Goal: Task Accomplishment & Management: Manage account settings

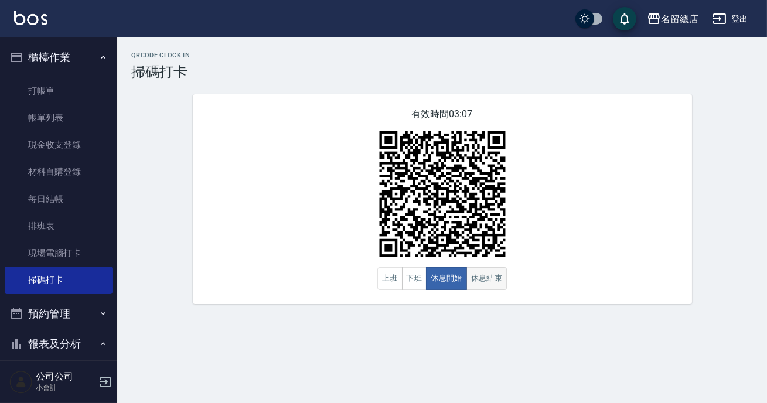
click at [485, 288] on button "休息結束" at bounding box center [486, 278] width 41 height 23
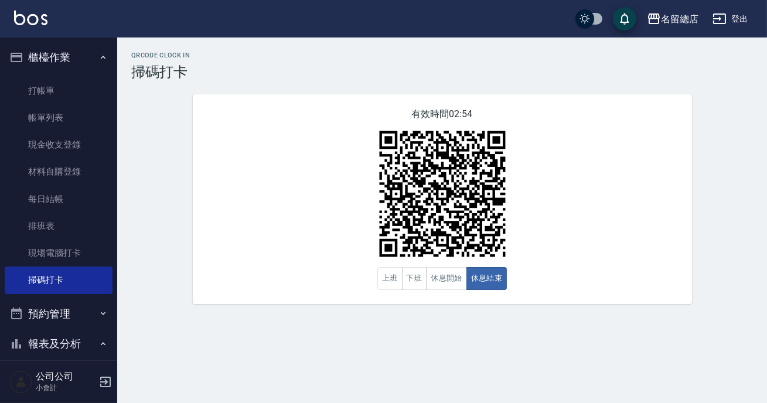
click at [492, 292] on div "有效時間 02:54 上班 下班 休息開始 休息結束" at bounding box center [442, 199] width 499 height 210
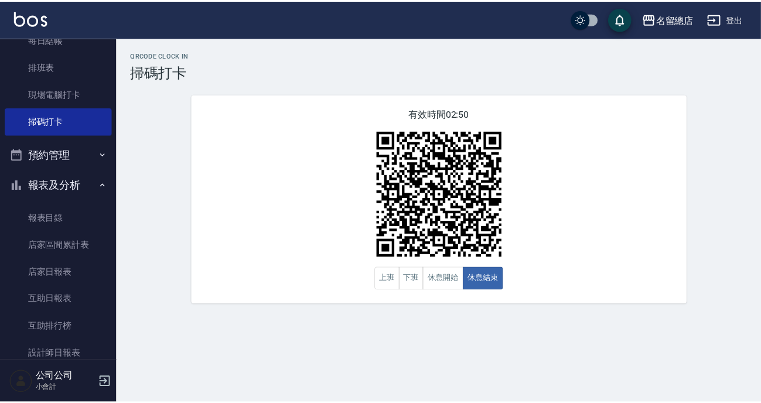
scroll to position [213, 0]
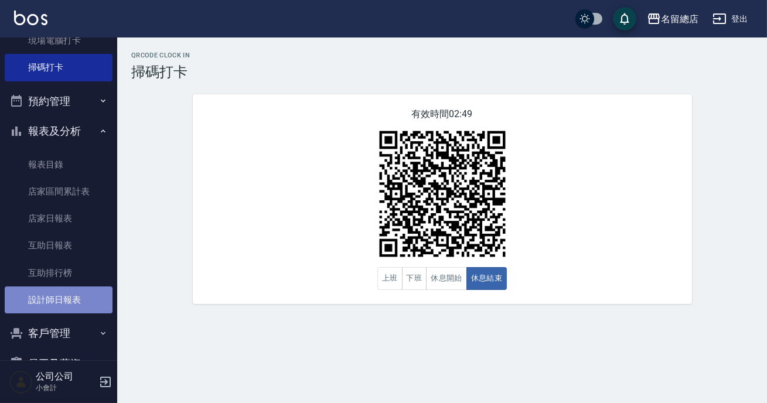
click at [66, 305] on link "設計師日報表" at bounding box center [59, 300] width 108 height 27
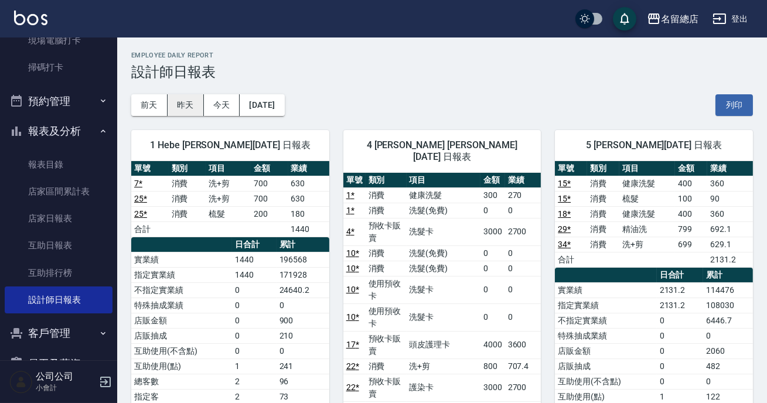
click at [186, 105] on button "昨天" at bounding box center [186, 105] width 36 height 22
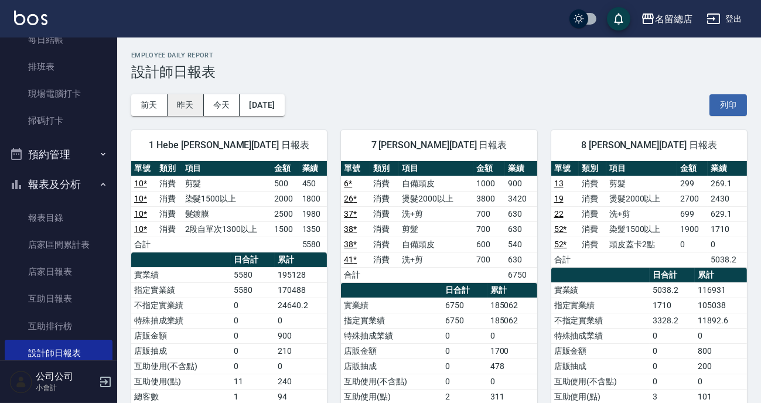
click at [179, 109] on button "昨天" at bounding box center [186, 105] width 36 height 22
click at [229, 105] on button "今天" at bounding box center [222, 105] width 36 height 22
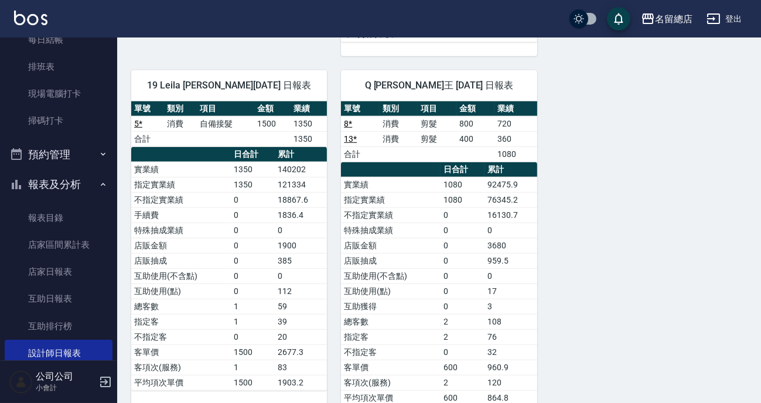
scroll to position [1433, 0]
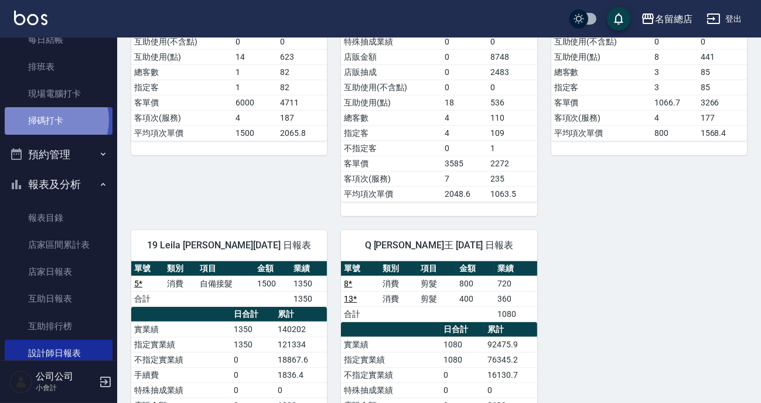
click at [49, 120] on link "掃碼打卡" at bounding box center [59, 120] width 108 height 27
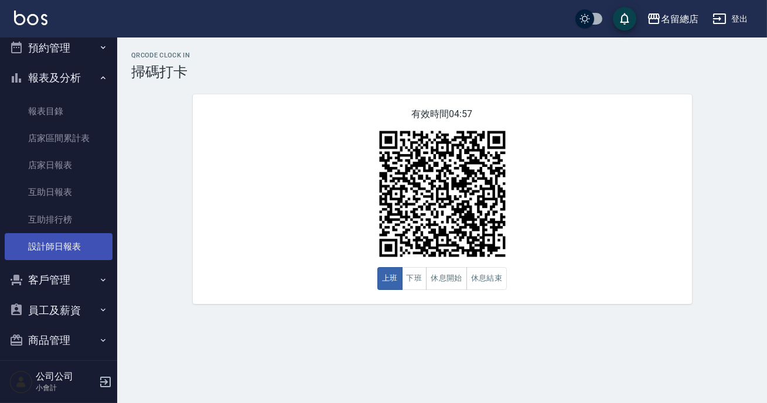
scroll to position [275, 0]
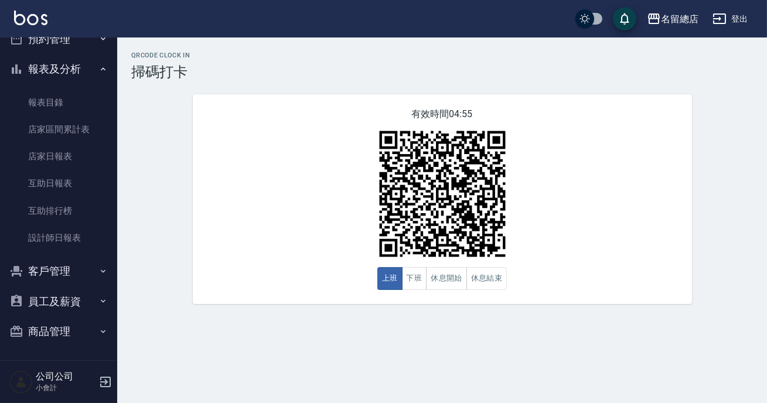
click at [101, 69] on icon "button" at bounding box center [103, 68] width 5 height 3
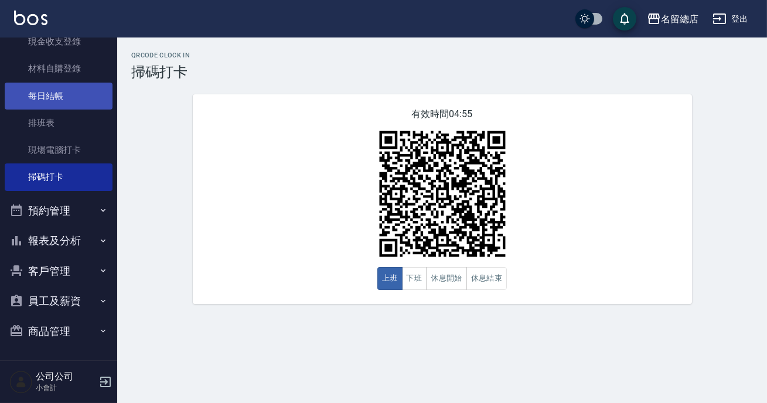
scroll to position [103, 0]
click at [486, 270] on button "休息結束" at bounding box center [486, 278] width 41 height 23
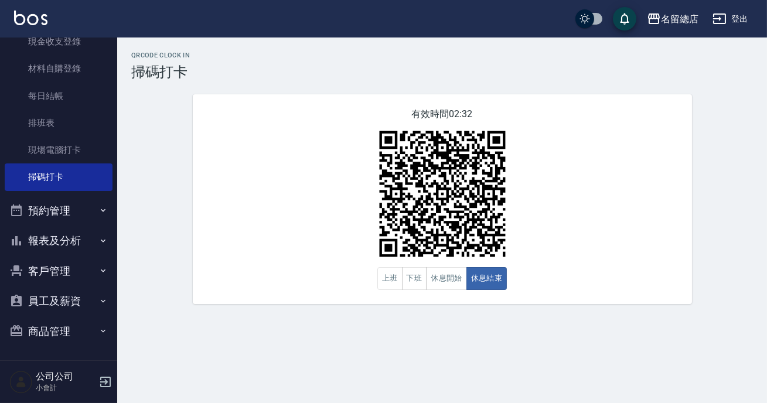
click at [458, 267] on img at bounding box center [442, 194] width 147 height 147
click at [454, 277] on button "休息開始" at bounding box center [446, 278] width 41 height 23
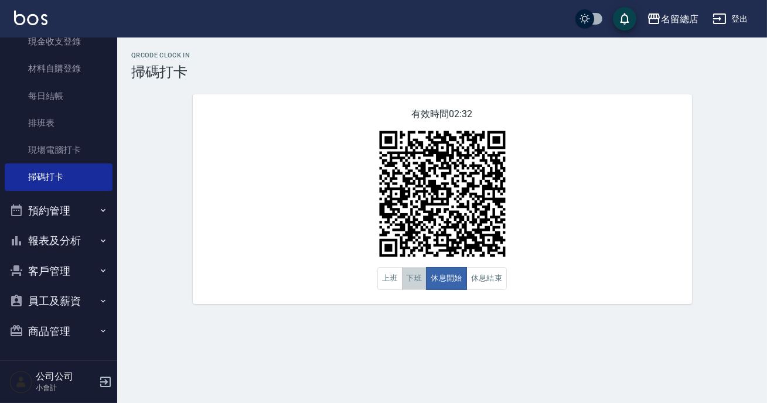
drag, startPoint x: 411, startPoint y: 277, endPoint x: 555, endPoint y: 257, distance: 144.9
click at [416, 277] on button "下班" at bounding box center [414, 278] width 25 height 23
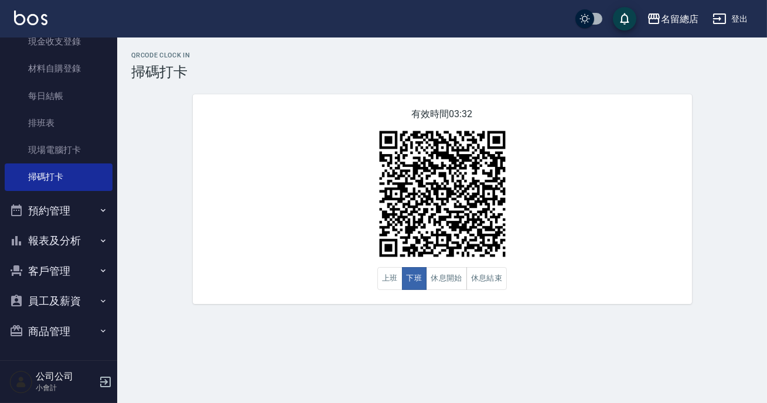
click at [78, 266] on button "客戶管理" at bounding box center [59, 271] width 108 height 30
click at [75, 268] on button "客戶管理" at bounding box center [59, 271] width 108 height 30
click at [417, 238] on img at bounding box center [442, 194] width 147 height 147
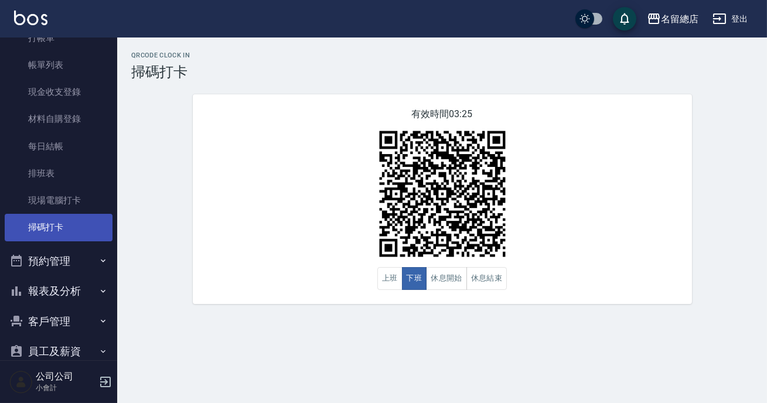
scroll to position [0, 0]
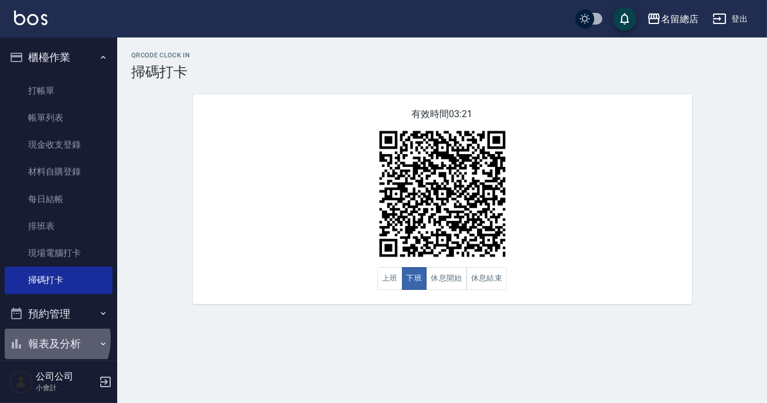
click at [47, 339] on button "報表及分析" at bounding box center [59, 344] width 108 height 30
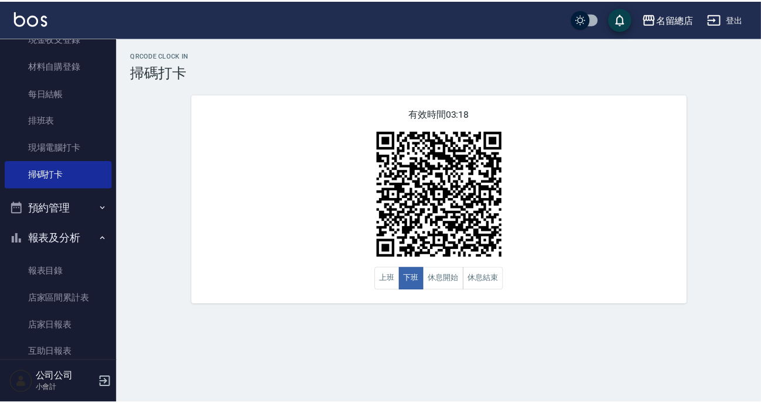
scroll to position [213, 0]
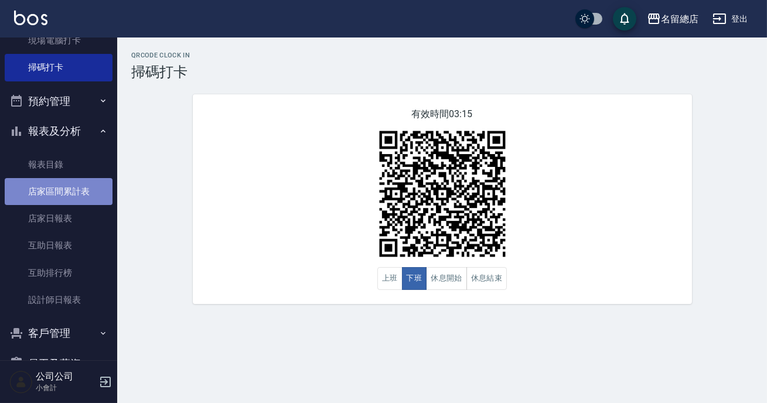
click at [69, 188] on link "店家區間累計表" at bounding box center [59, 191] width 108 height 27
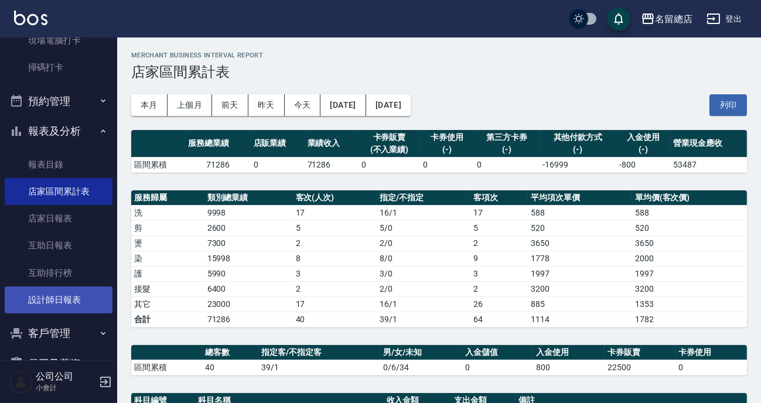
click at [32, 302] on link "設計師日報表" at bounding box center [59, 300] width 108 height 27
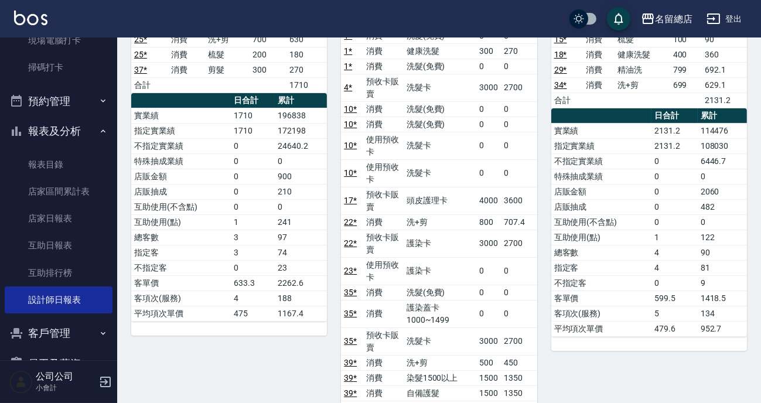
scroll to position [53, 0]
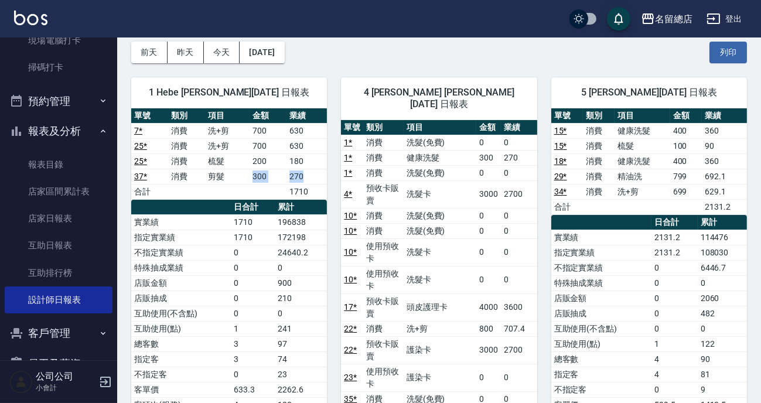
drag, startPoint x: 253, startPoint y: 175, endPoint x: 316, endPoint y: 175, distance: 63.3
click at [316, 175] on tr "37 * 消費 剪髮 300 270" at bounding box center [229, 176] width 196 height 15
click at [316, 175] on td "270" at bounding box center [307, 176] width 40 height 15
click at [151, 182] on td "37 *" at bounding box center [149, 176] width 37 height 15
drag, startPoint x: 182, startPoint y: 175, endPoint x: 304, endPoint y: 173, distance: 121.9
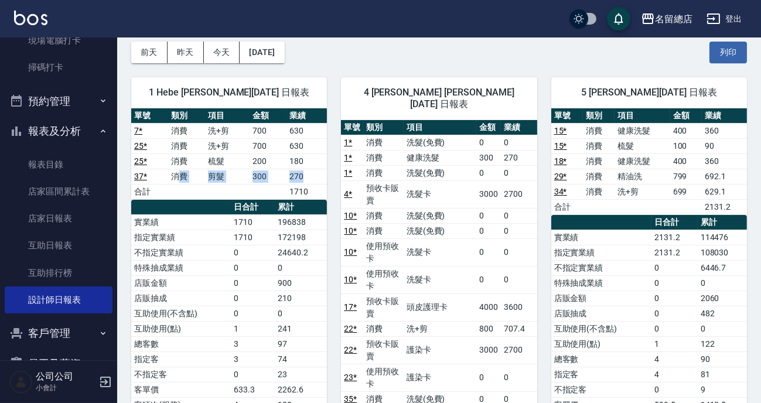
click at [304, 173] on tr "37 * 消費 剪髮 300 270" at bounding box center [229, 176] width 196 height 15
click at [308, 175] on td "270" at bounding box center [307, 176] width 40 height 15
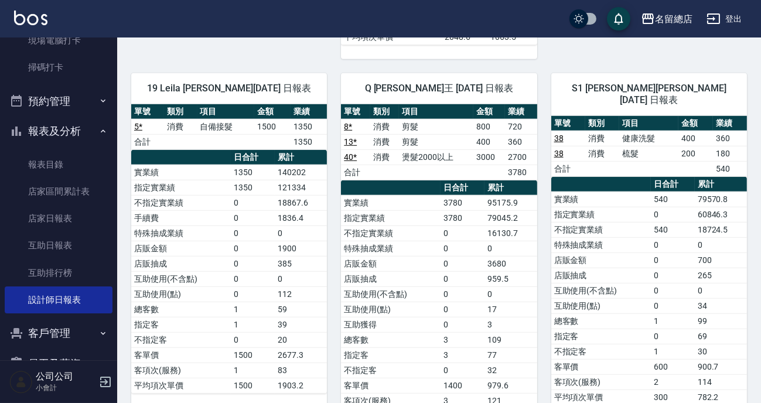
scroll to position [1669, 0]
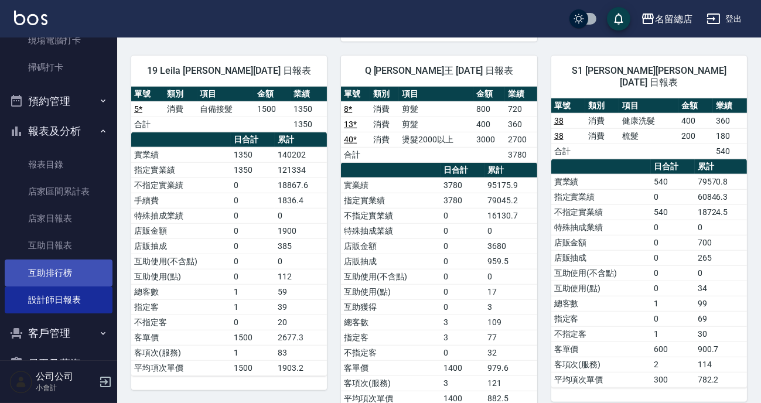
click at [56, 269] on link "互助排行榜" at bounding box center [59, 273] width 108 height 27
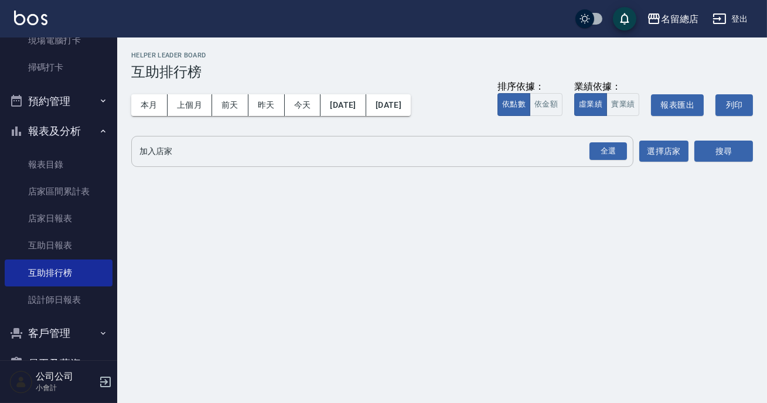
click at [445, 142] on input "加入店家" at bounding box center [374, 151] width 474 height 21
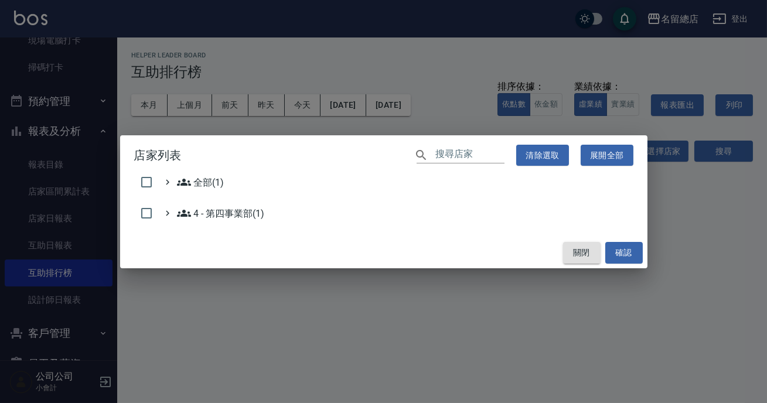
click at [570, 246] on button "關閉" at bounding box center [582, 253] width 38 height 22
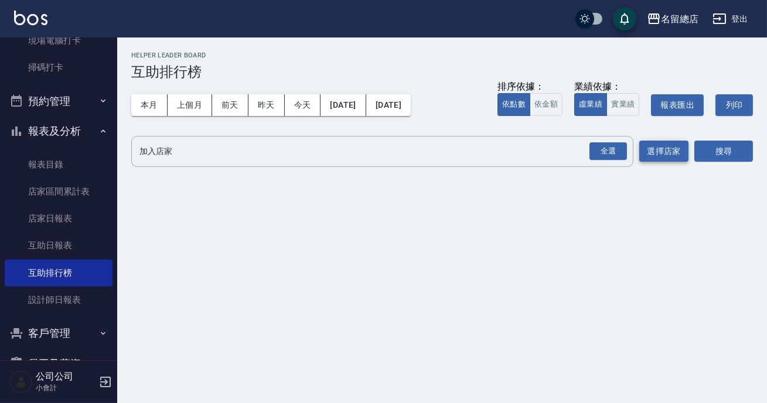
click at [682, 157] on button "選擇店家" at bounding box center [663, 152] width 49 height 22
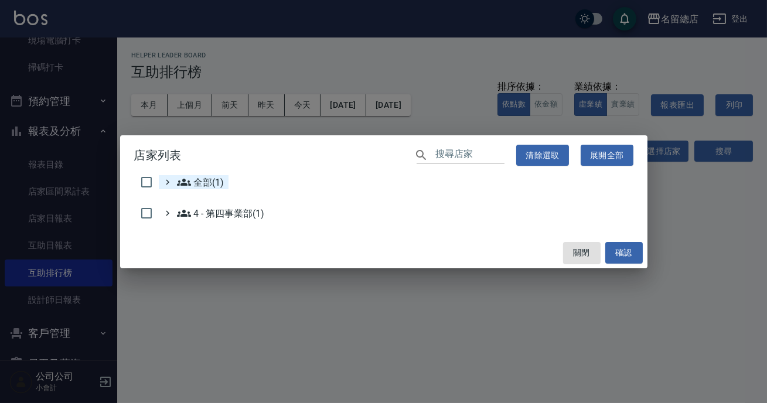
click at [199, 188] on span "全部(1)" at bounding box center [200, 182] width 47 height 14
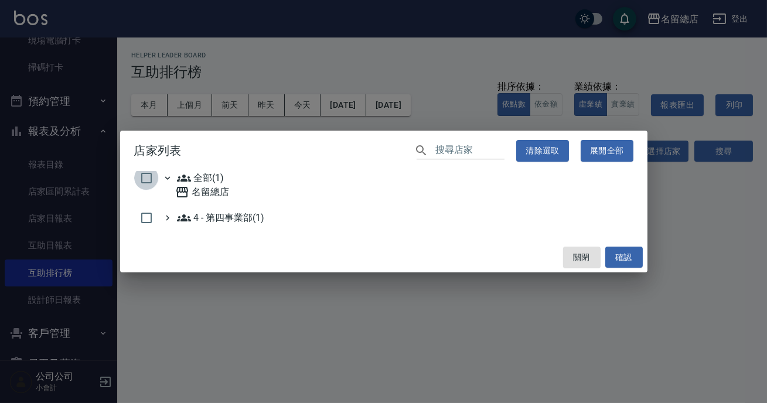
click at [136, 175] on input "checkbox" at bounding box center [146, 178] width 25 height 25
checkbox input "true"
click at [614, 245] on div "關閉 確認" at bounding box center [383, 257] width 527 height 31
click at [618, 260] on button "確認" at bounding box center [624, 258] width 38 height 22
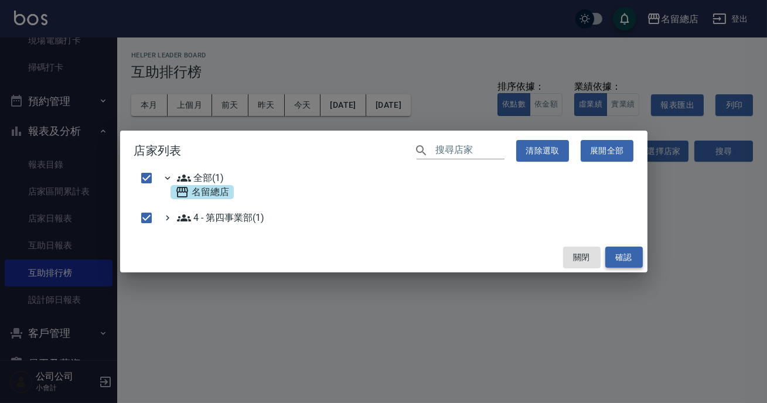
checkbox input "false"
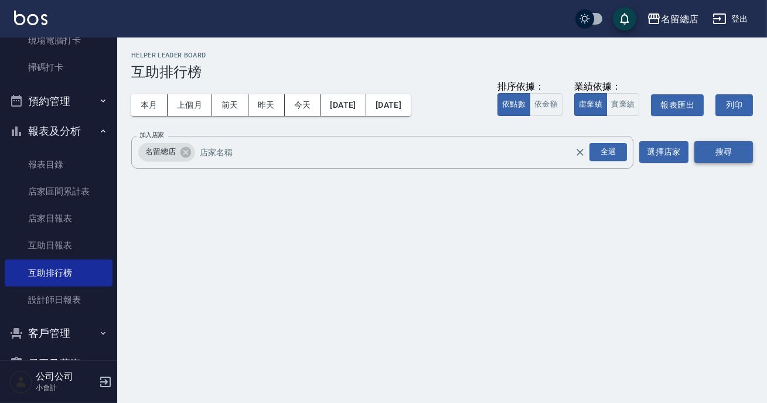
click at [710, 152] on button "搜尋" at bounding box center [723, 152] width 59 height 22
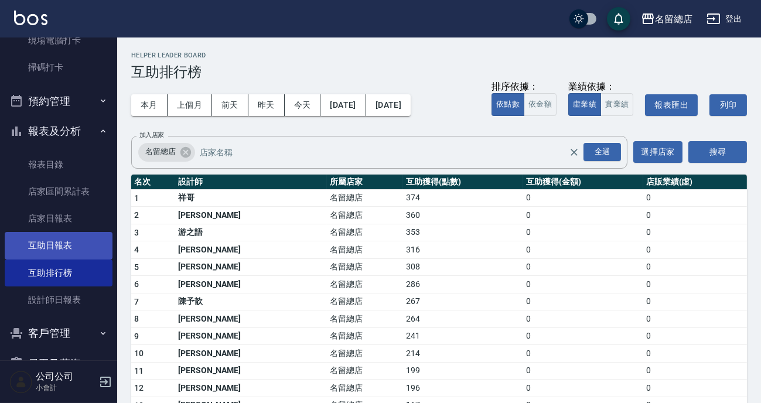
click at [87, 250] on link "互助日報表" at bounding box center [59, 245] width 108 height 27
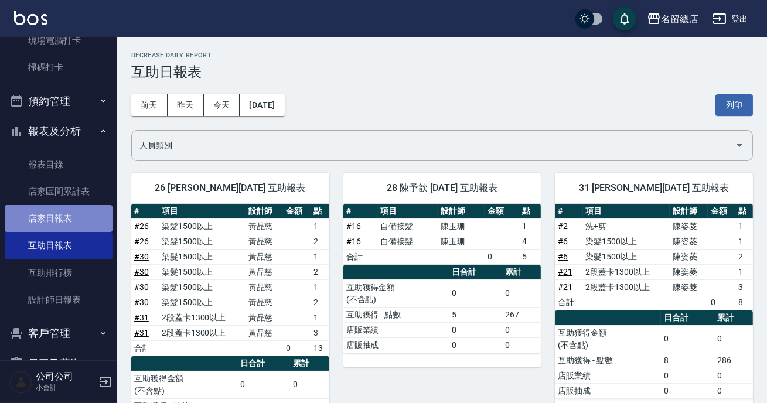
click at [96, 223] on link "店家日報表" at bounding box center [59, 218] width 108 height 27
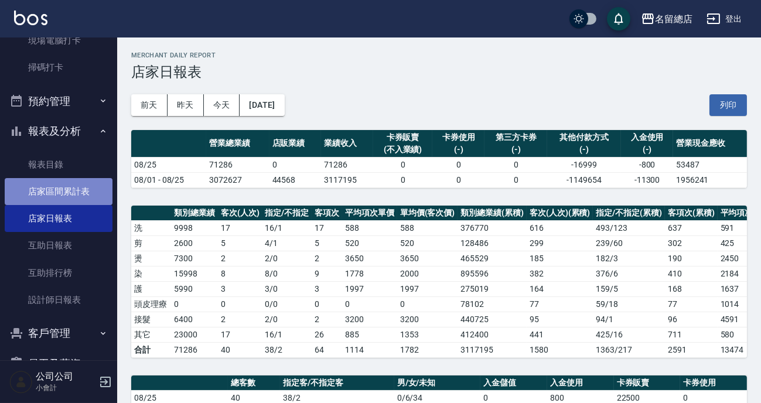
click at [88, 186] on link "店家區間累計表" at bounding box center [59, 191] width 108 height 27
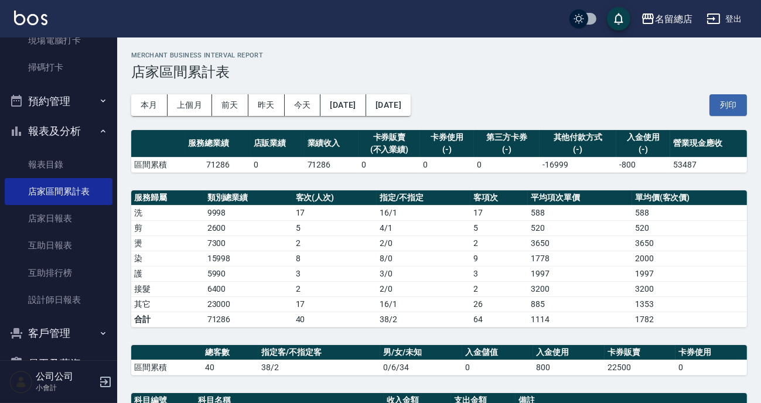
click at [94, 339] on button "客戶管理" at bounding box center [59, 333] width 108 height 30
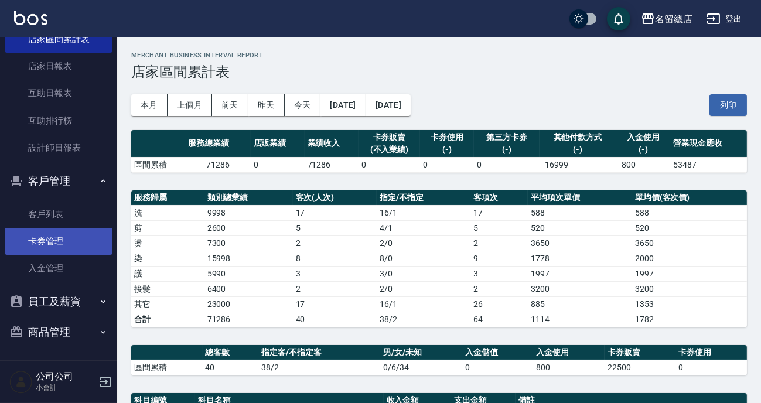
scroll to position [99, 0]
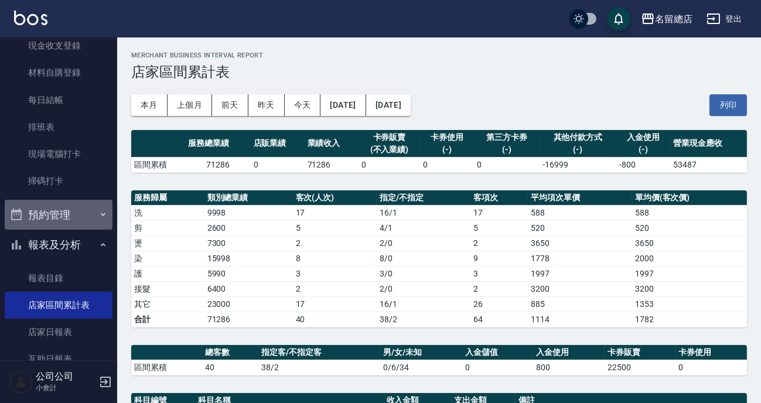
click at [90, 213] on button "預約管理" at bounding box center [59, 215] width 108 height 30
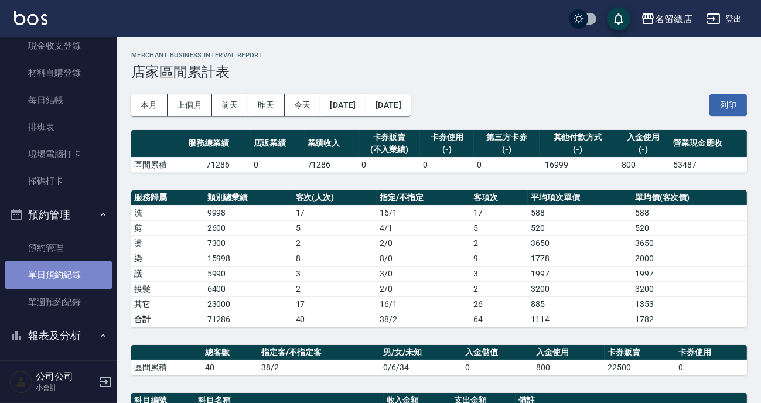
click at [76, 274] on link "單日預約紀錄" at bounding box center [59, 274] width 108 height 27
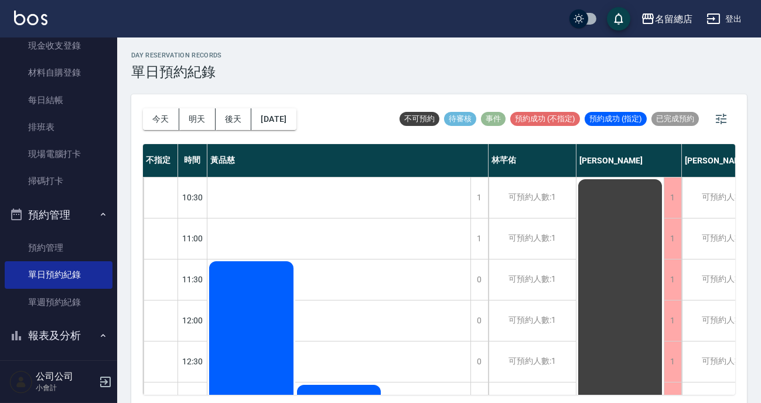
click at [205, 121] on button "明天" at bounding box center [197, 119] width 36 height 22
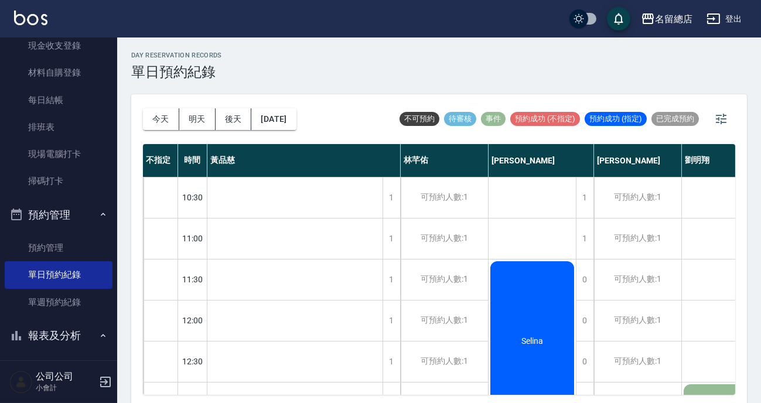
scroll to position [106, 0]
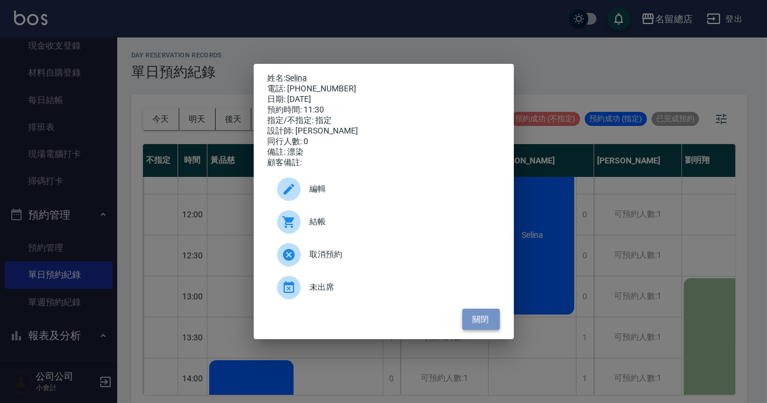
click at [477, 322] on button "關閉" at bounding box center [481, 320] width 38 height 22
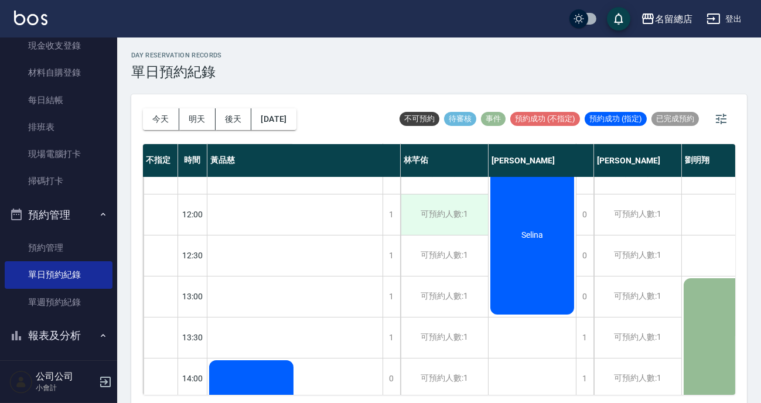
scroll to position [53, 0]
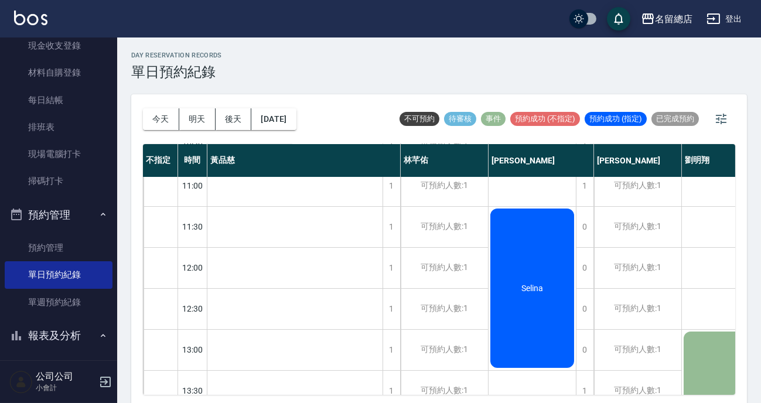
drag, startPoint x: 229, startPoint y: 121, endPoint x: 232, endPoint y: 130, distance: 8.7
click at [229, 122] on button "後天" at bounding box center [234, 119] width 36 height 22
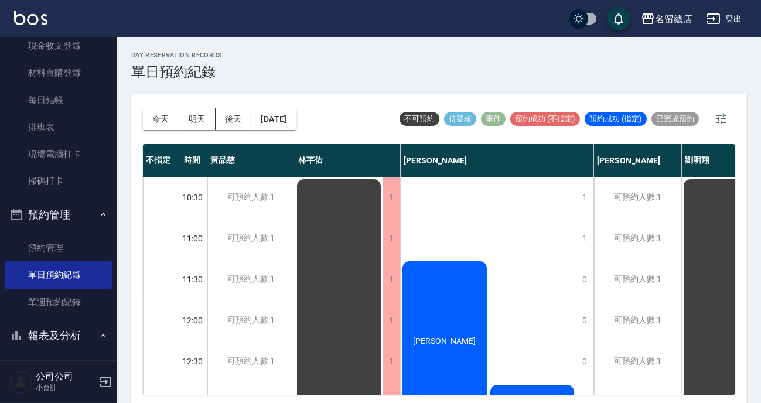
scroll to position [53, 0]
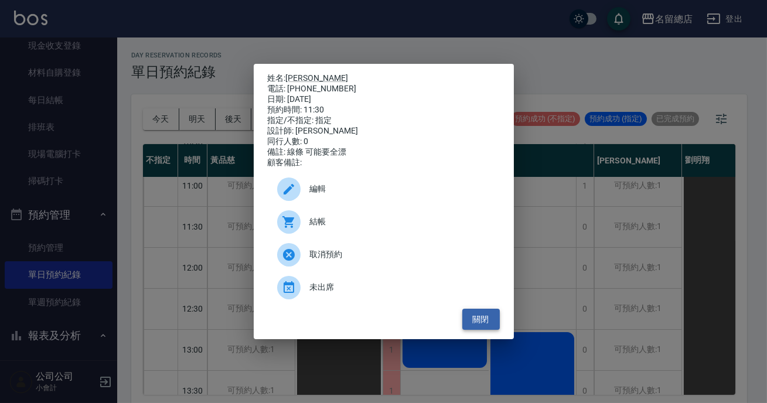
click at [481, 318] on button "關閉" at bounding box center [481, 320] width 38 height 22
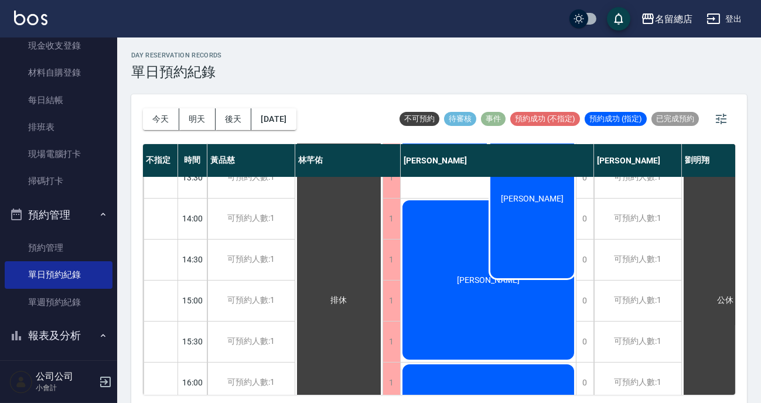
scroll to position [159, 0]
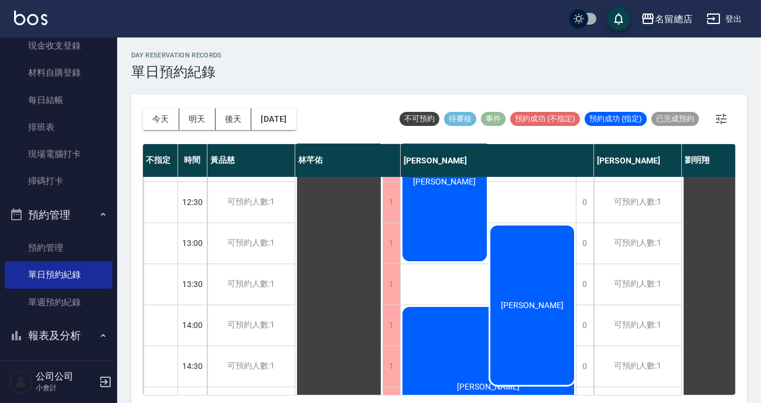
click at [537, 284] on div "[PERSON_NAME]" at bounding box center [533, 305] width 88 height 163
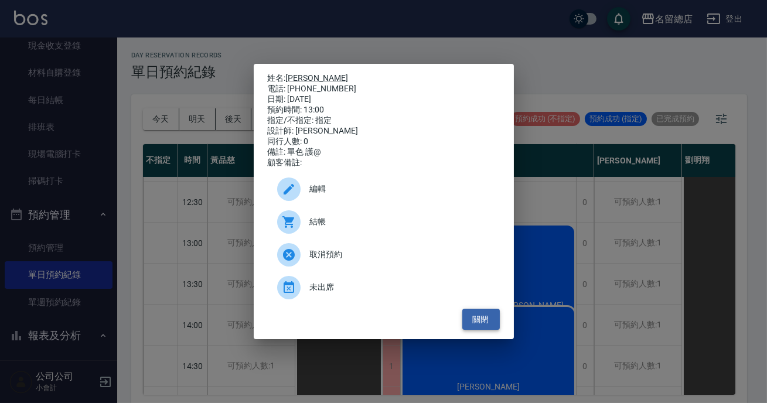
click at [473, 318] on button "關閉" at bounding box center [481, 320] width 38 height 22
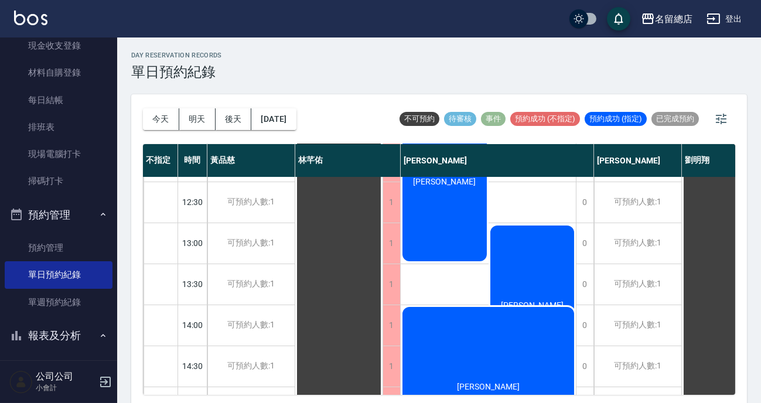
scroll to position [319, 0]
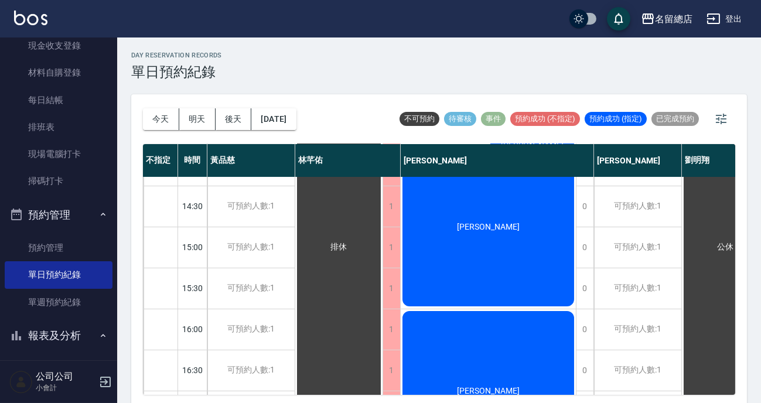
click at [383, 262] on div "[PERSON_NAME]" at bounding box center [338, 247] width 87 height 778
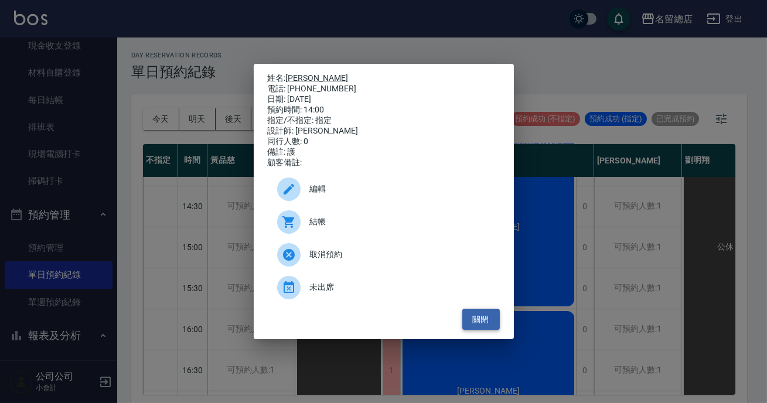
click at [471, 320] on button "關閉" at bounding box center [481, 320] width 38 height 22
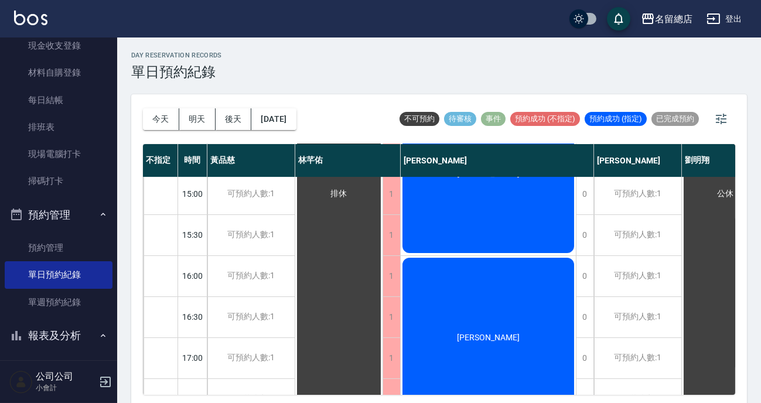
scroll to position [533, 0]
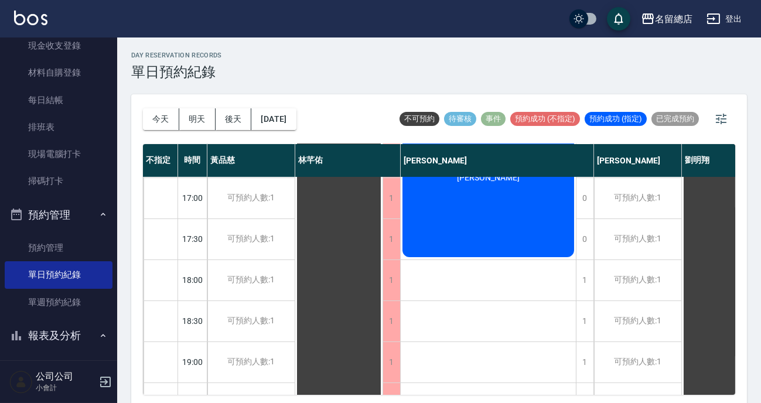
click at [383, 246] on div "[PERSON_NAME]" at bounding box center [338, 34] width 87 height 778
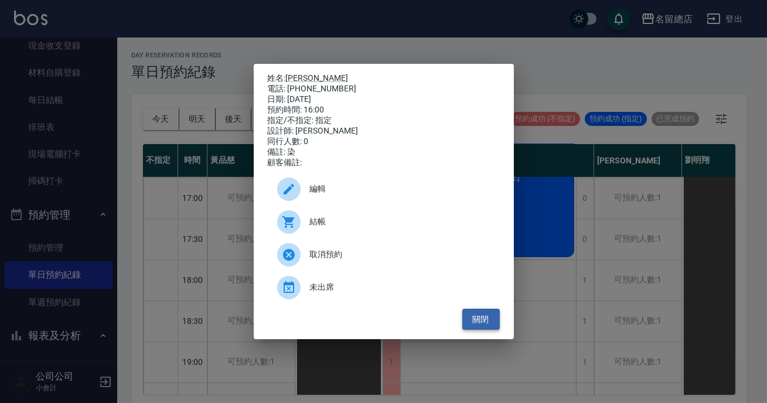
click at [473, 318] on button "關閉" at bounding box center [481, 320] width 38 height 22
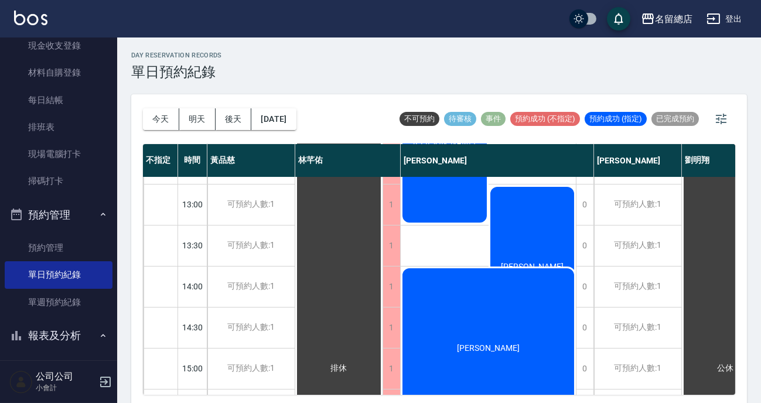
scroll to position [0, 0]
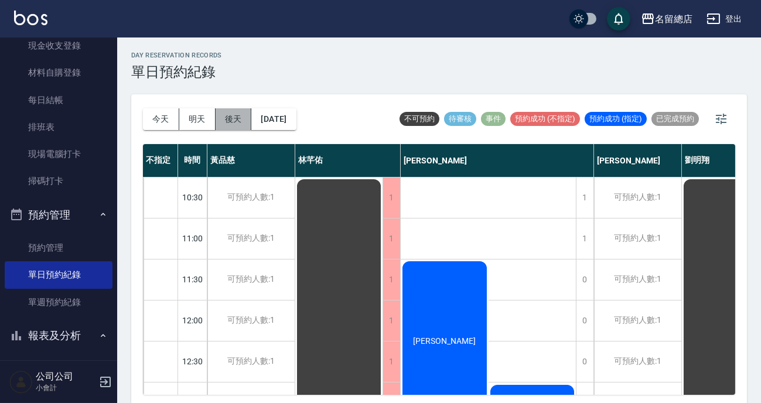
click at [244, 117] on button "後天" at bounding box center [234, 119] width 36 height 22
click at [282, 119] on button "[DATE]" at bounding box center [273, 119] width 45 height 22
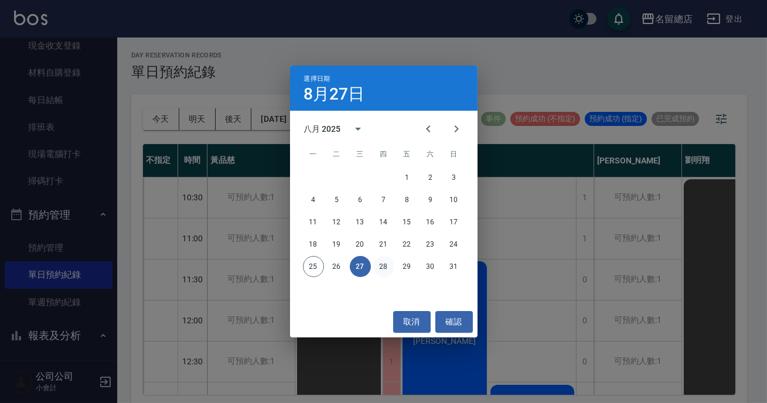
click at [381, 268] on button "28" at bounding box center [383, 266] width 21 height 21
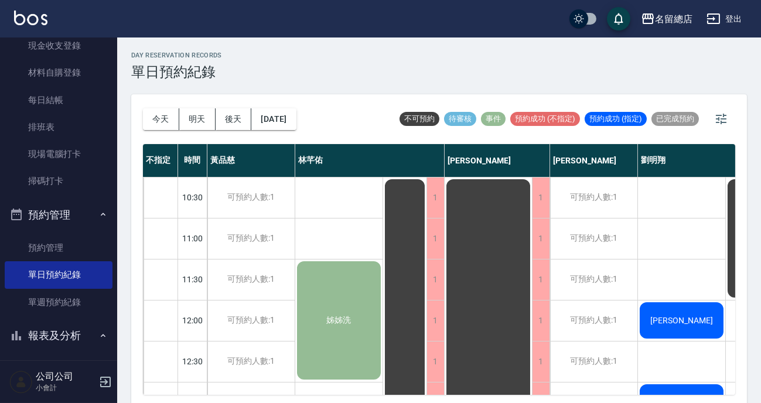
click at [297, 130] on div "[DATE] [DATE] [DATE] [DATE]" at bounding box center [220, 119] width 154 height 50
click at [296, 123] on button "[DATE]" at bounding box center [273, 119] width 45 height 22
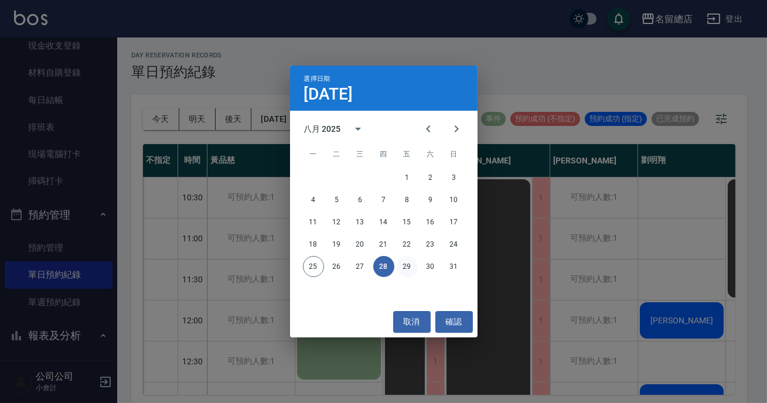
click at [410, 259] on button "29" at bounding box center [407, 266] width 21 height 21
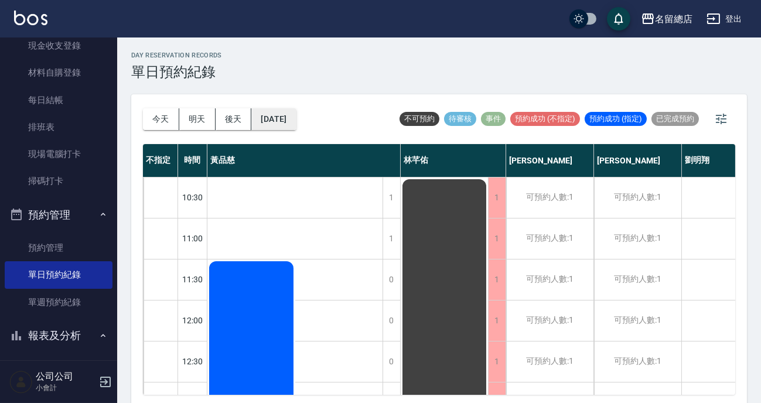
click at [296, 111] on button "[DATE]" at bounding box center [273, 119] width 45 height 22
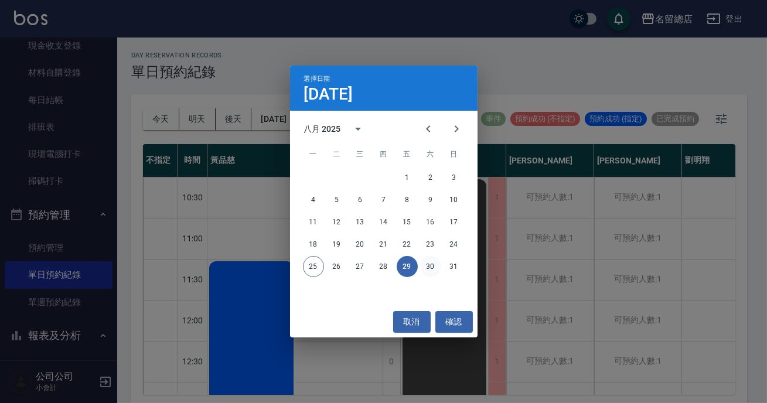
click at [425, 260] on button "30" at bounding box center [430, 266] width 21 height 21
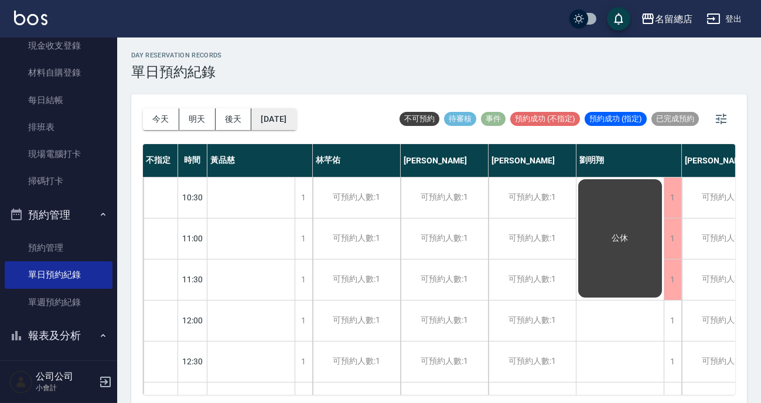
click at [285, 127] on button "[DATE]" at bounding box center [273, 119] width 45 height 22
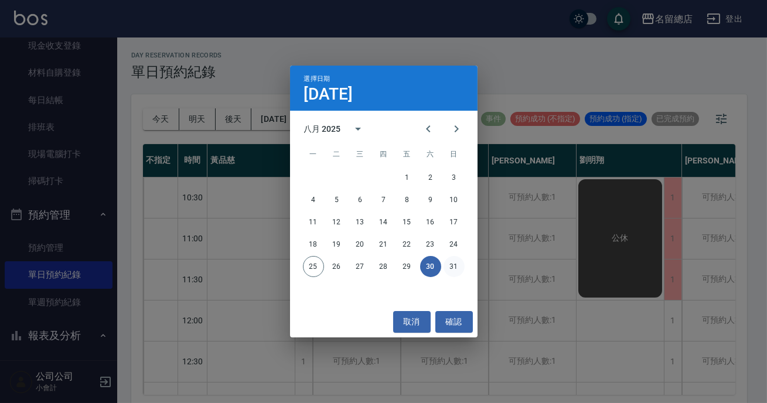
click at [450, 264] on button "31" at bounding box center [454, 266] width 21 height 21
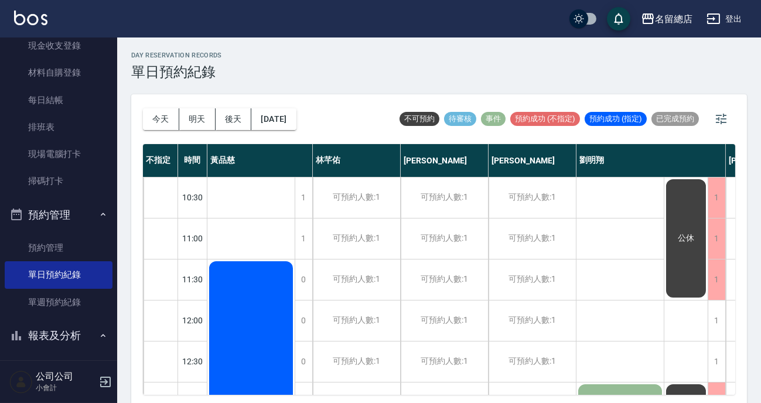
scroll to position [3, 0]
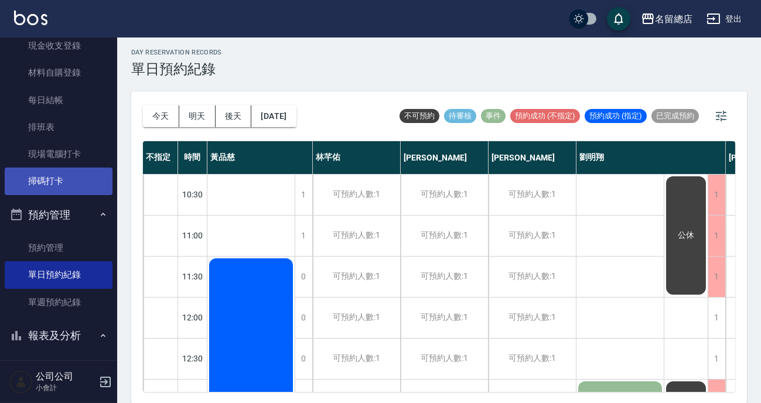
click at [42, 184] on link "掃碼打卡" at bounding box center [59, 181] width 108 height 27
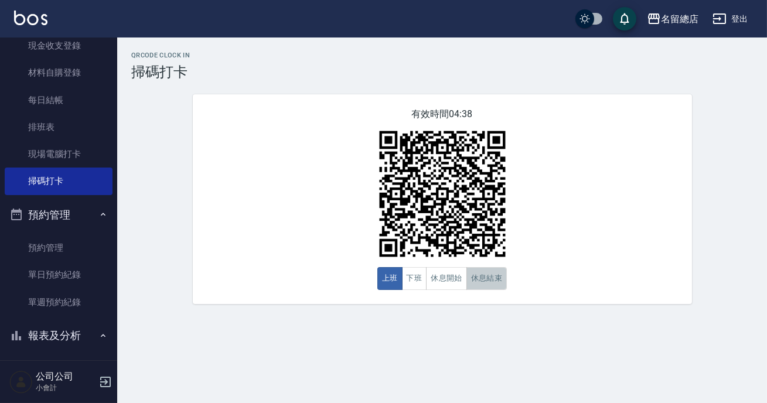
click at [483, 272] on button "休息結束" at bounding box center [486, 278] width 41 height 23
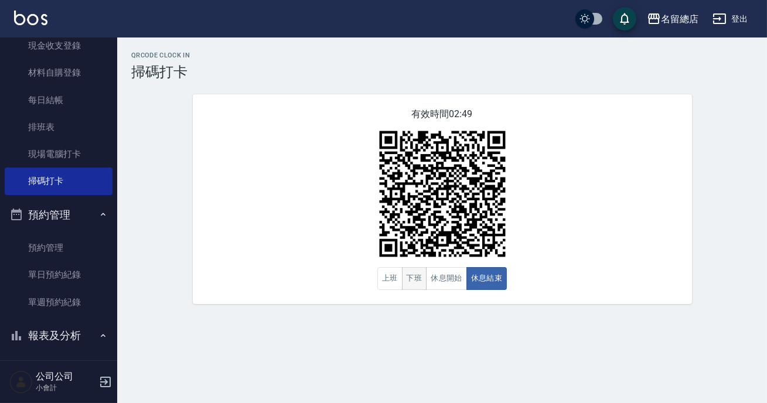
click at [412, 280] on button "下班" at bounding box center [414, 278] width 25 height 23
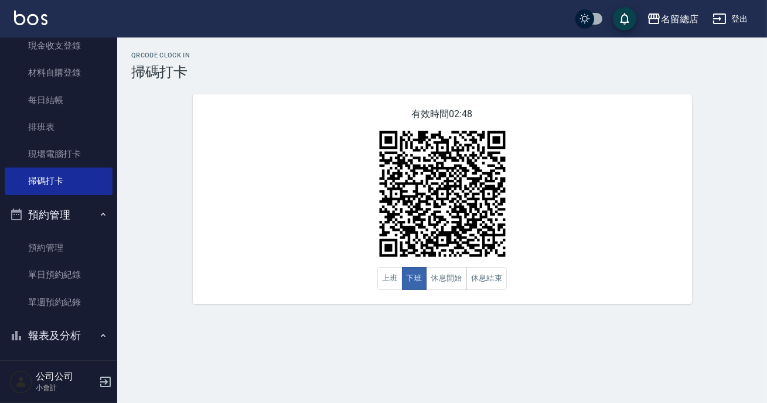
click at [413, 328] on div "QRcode Clock In 掃碼打卡 有效時間 02:48 上班 下班 休息開始 休息結束" at bounding box center [383, 201] width 767 height 403
click at [413, 329] on div "QRcode Clock In 掃碼打卡 有效時間 02:48 上班 下班 休息開始 休息結束" at bounding box center [383, 201] width 767 height 403
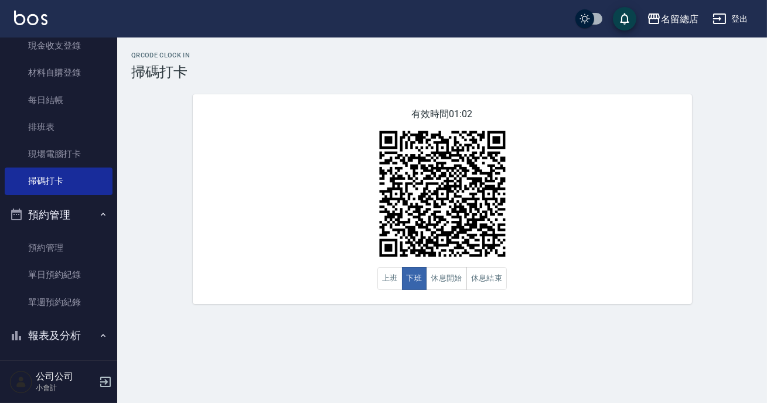
drag, startPoint x: 420, startPoint y: 327, endPoint x: 425, endPoint y: 321, distance: 8.7
click at [421, 326] on div "QRcode Clock In 掃碼打卡 有效時間 01:02 上班 下班 休息開始 休息結束" at bounding box center [383, 201] width 767 height 403
drag, startPoint x: 425, startPoint y: 321, endPoint x: 430, endPoint y: 315, distance: 7.2
click at [428, 318] on div "QRcode Clock In 掃碼打卡 有效時間 01:02 上班 下班 休息開始 休息結束" at bounding box center [383, 201] width 767 height 403
click at [450, 288] on button "休息開始" at bounding box center [446, 278] width 41 height 23
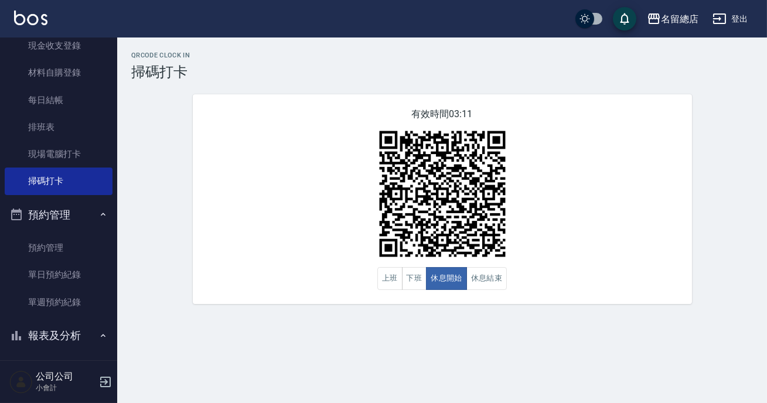
drag, startPoint x: 766, startPoint y: 347, endPoint x: 766, endPoint y: 2, distance: 344.6
click at [766, 66] on div "QRcode Clock In 掃碼打卡 有效時間 03:11 上班 下班 休息開始 休息結束" at bounding box center [442, 178] width 650 height 253
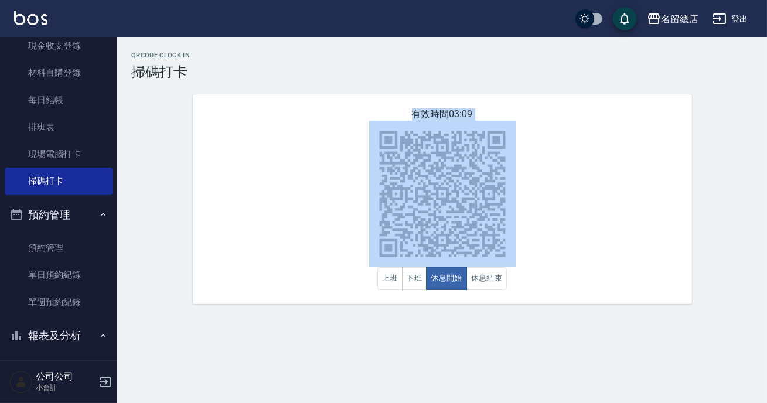
click at [211, 274] on div "有效時間 03:09 上班 下班 休息開始 休息結束" at bounding box center [442, 199] width 499 height 210
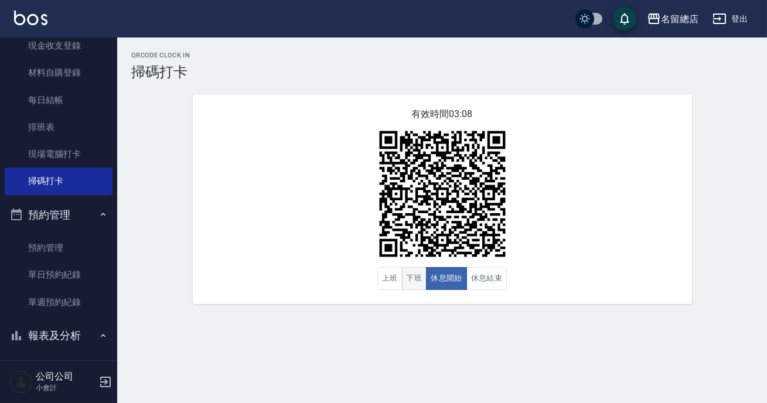
click at [422, 284] on button "下班" at bounding box center [414, 278] width 25 height 23
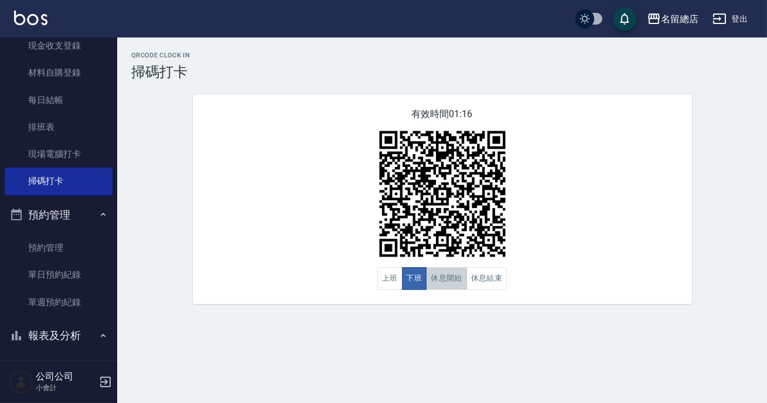
drag, startPoint x: 451, startPoint y: 281, endPoint x: 482, endPoint y: 255, distance: 40.5
click at [451, 281] on button "休息開始" at bounding box center [446, 278] width 41 height 23
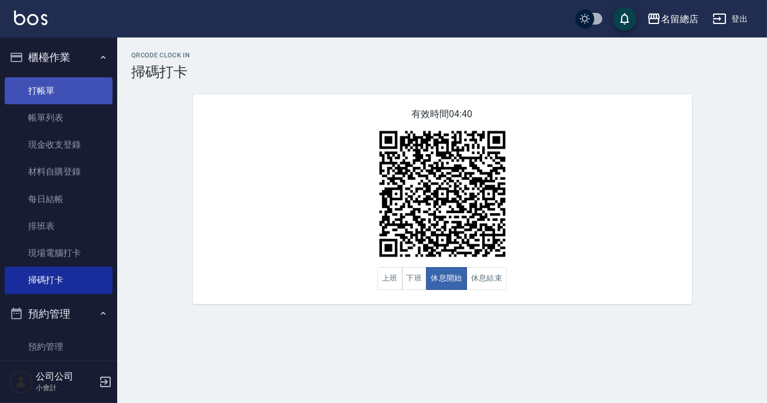
click at [81, 87] on link "打帳單" at bounding box center [59, 90] width 108 height 27
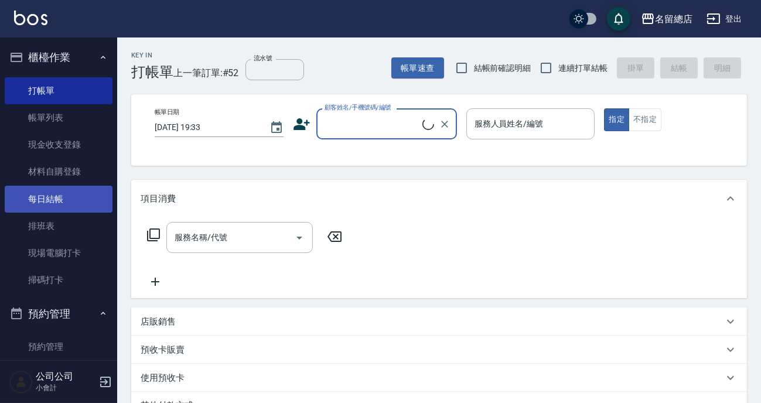
click at [70, 190] on link "每日結帳" at bounding box center [59, 199] width 108 height 27
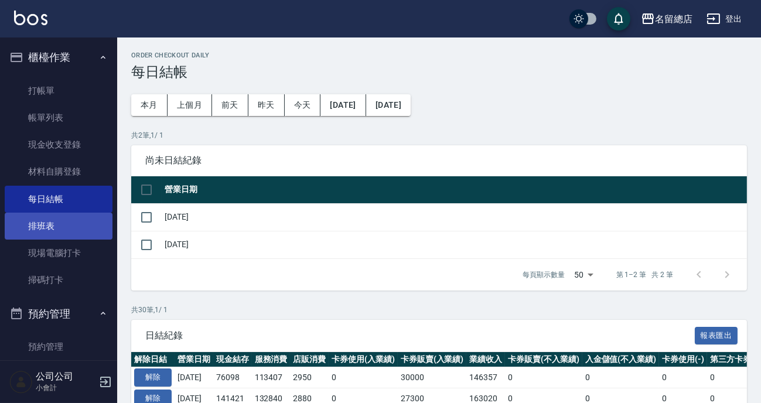
click at [77, 221] on link "排班表" at bounding box center [59, 226] width 108 height 27
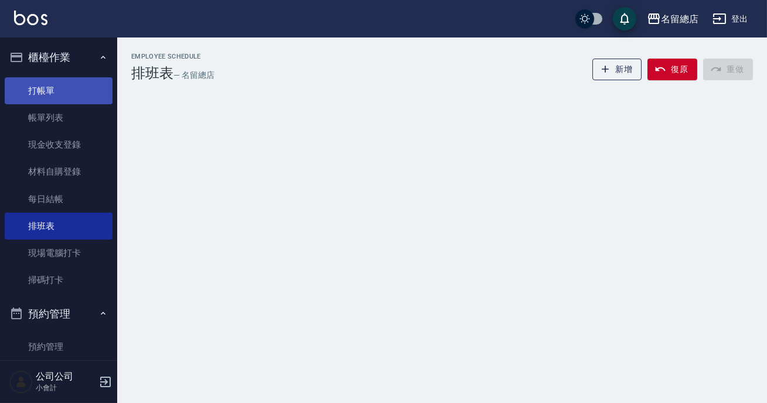
click at [67, 91] on link "打帳單" at bounding box center [59, 90] width 108 height 27
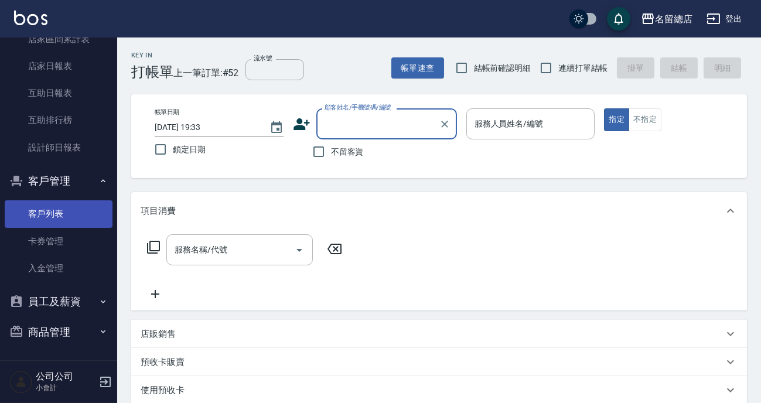
scroll to position [403, 0]
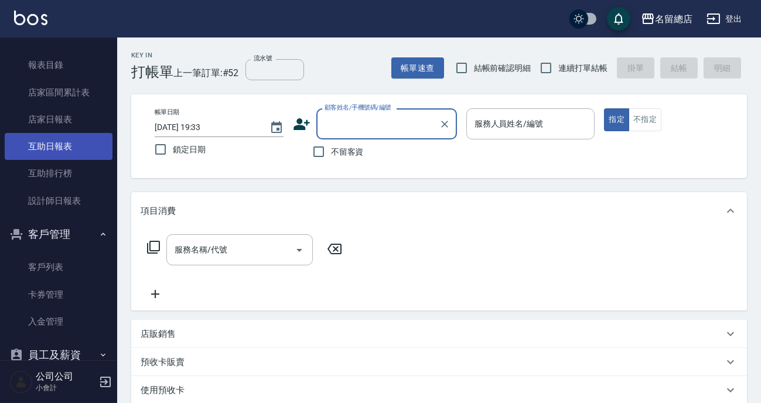
click at [87, 136] on link "互助日報表" at bounding box center [59, 146] width 108 height 27
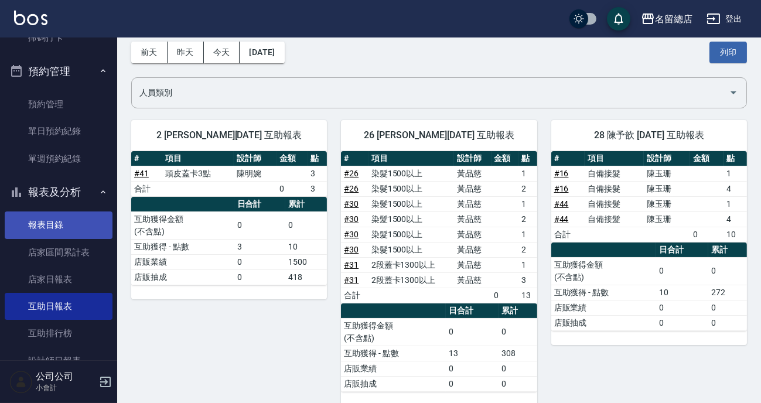
scroll to position [189, 0]
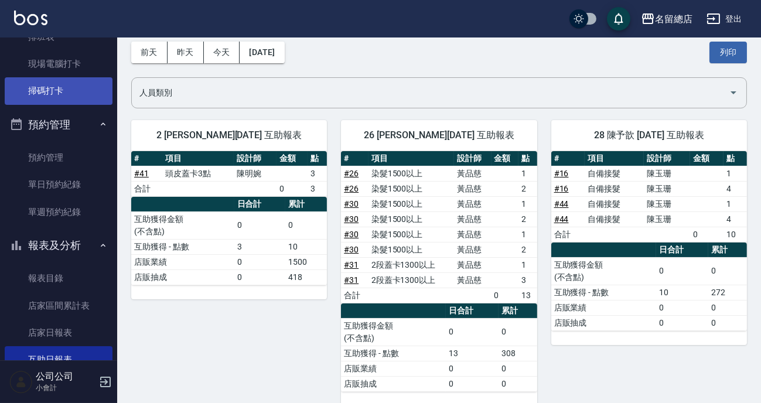
click at [61, 78] on link "掃碼打卡" at bounding box center [59, 90] width 108 height 27
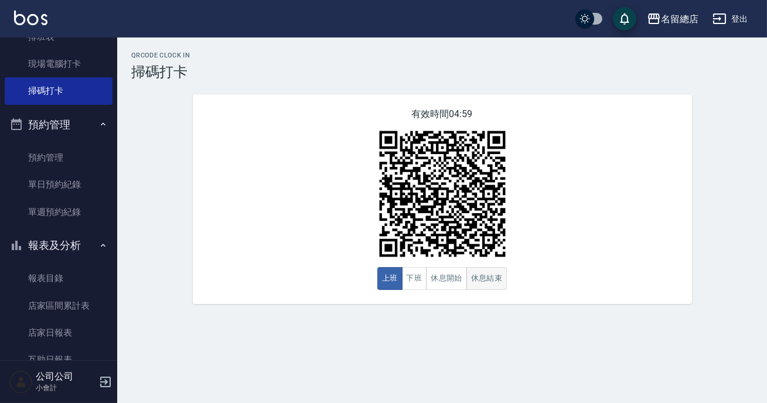
click at [466, 287] on button "休息結束" at bounding box center [486, 278] width 41 height 23
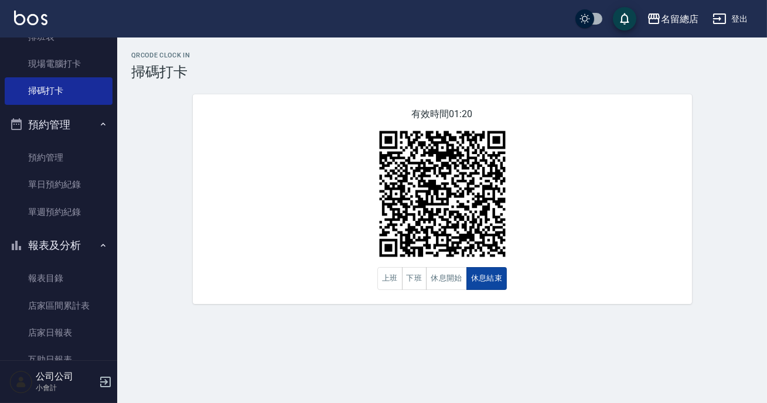
click at [473, 279] on button "休息結束" at bounding box center [486, 278] width 41 height 23
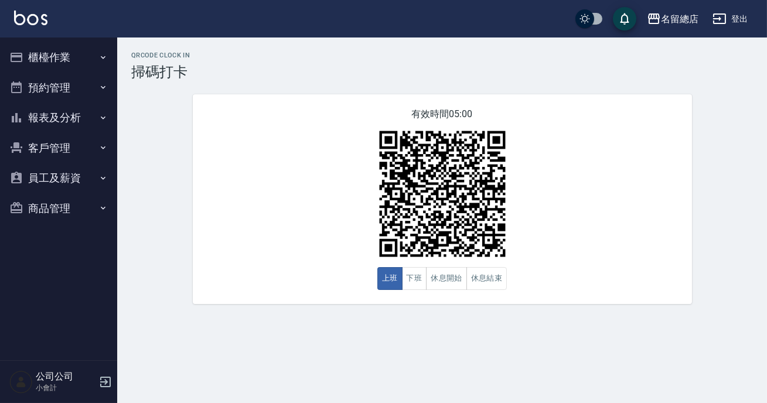
click at [426, 295] on div "有效時間 05:00 上班 下班 休息開始 休息結束" at bounding box center [442, 199] width 499 height 210
click at [418, 287] on button "下班" at bounding box center [414, 278] width 25 height 23
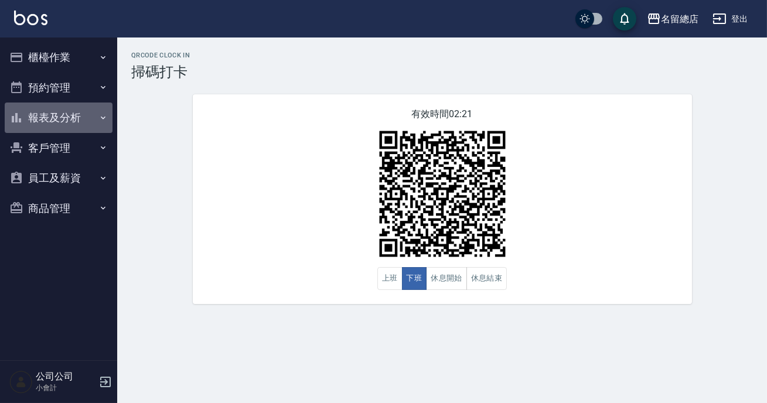
click at [74, 118] on button "報表及分析" at bounding box center [59, 118] width 108 height 30
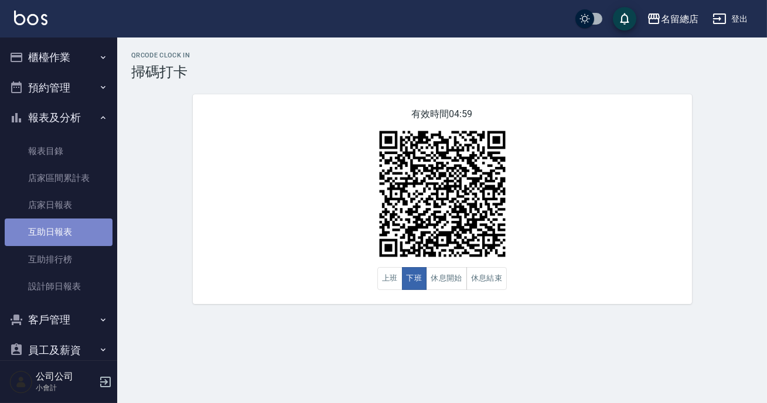
click at [62, 230] on link "互助日報表" at bounding box center [59, 232] width 108 height 27
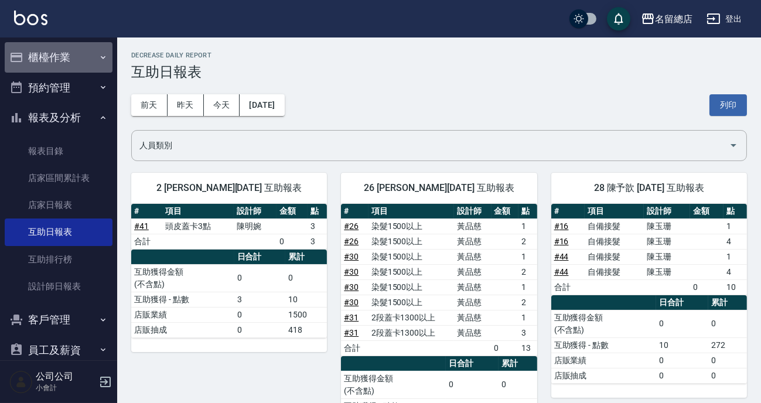
click at [70, 49] on button "櫃檯作業" at bounding box center [59, 57] width 108 height 30
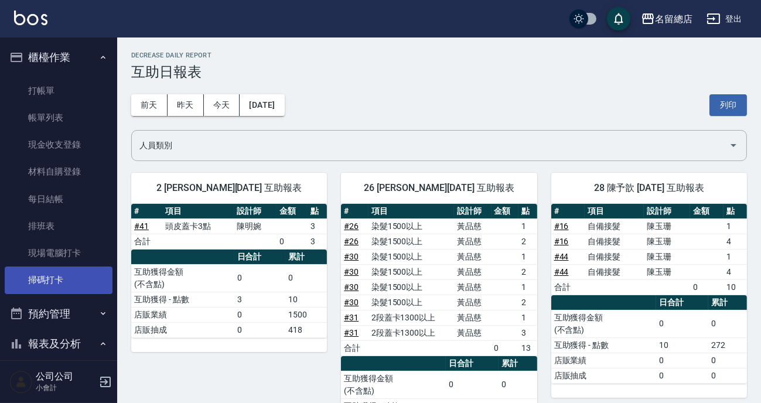
click at [63, 275] on link "掃碼打卡" at bounding box center [59, 280] width 108 height 27
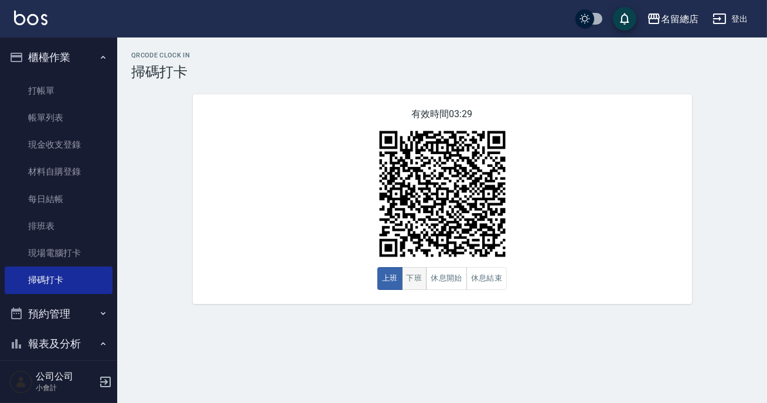
click at [407, 274] on button "下班" at bounding box center [414, 278] width 25 height 23
